Goal: Find specific page/section: Find specific page/section

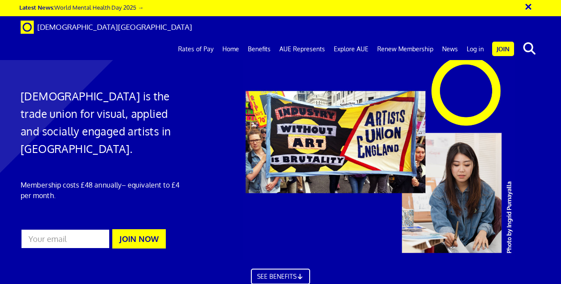
scroll to position [0, 2]
click at [478, 38] on link "Log in" at bounding box center [476, 49] width 26 height 22
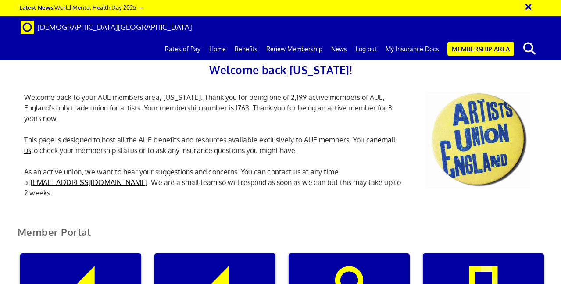
scroll to position [0, 3]
click at [412, 38] on link "My Insurance Docs" at bounding box center [412, 49] width 62 height 22
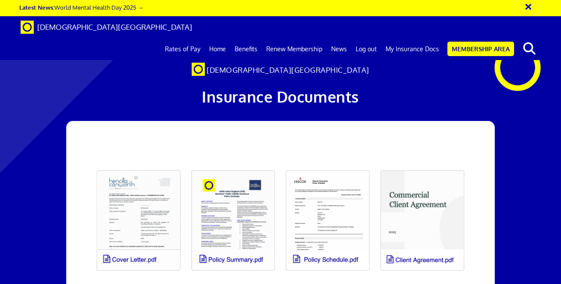
scroll to position [78, 0]
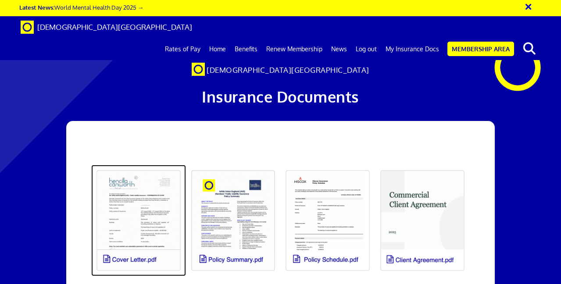
click at [165, 165] on link at bounding box center [138, 220] width 95 height 111
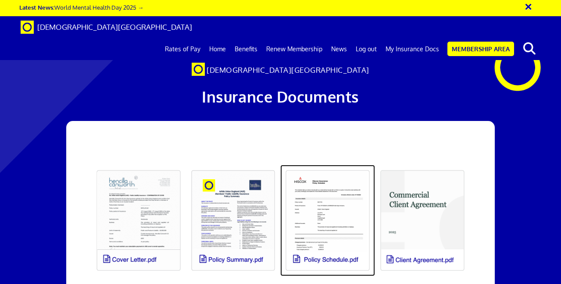
click at [323, 165] on link at bounding box center [327, 220] width 95 height 111
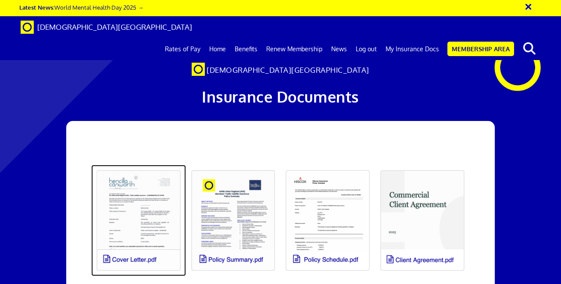
click at [160, 165] on link at bounding box center [138, 220] width 95 height 111
